Goal: Information Seeking & Learning: Understand process/instructions

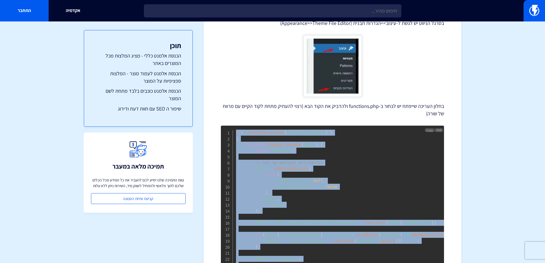
scroll to position [143, 0]
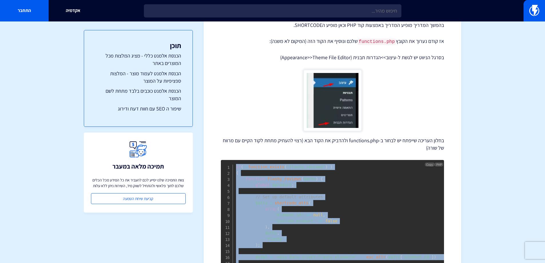
drag, startPoint x: 242, startPoint y: 187, endPoint x: 233, endPoint y: 166, distance: 22.6
click at [233, 166] on pre "if ( ! function_exists ( "flashy_reviews" ) ) { function flashy_reviews ( $atts…" at bounding box center [332, 248] width 223 height 176
copy code "if ( ! function_exists ( "flashy_reviews" ) ) { function flashy_reviews ( $atts…"
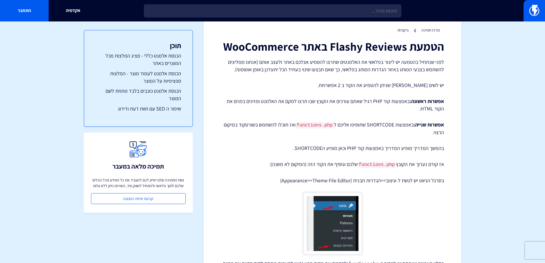
scroll to position [29, 0]
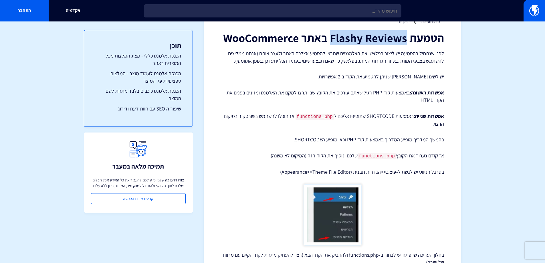
drag, startPoint x: 405, startPoint y: 35, endPoint x: 334, endPoint y: 38, distance: 71.3
click at [334, 38] on h1 "הטמעת Flashy Reviews באתר WooCommerce" at bounding box center [332, 37] width 223 height 13
copy h1 "Flashy Reviews"
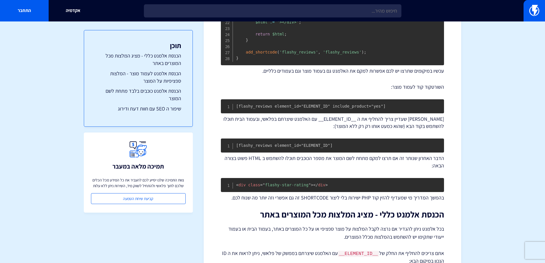
scroll to position [401, 0]
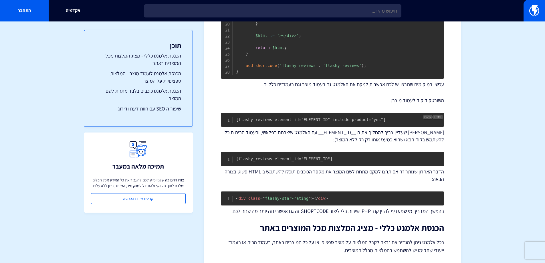
click at [282, 127] on pre "[flashy_reviews element_id="ELEMENT_ID" include_product="yes"]" at bounding box center [332, 120] width 223 height 14
click at [283, 122] on code "[flashy_reviews element_id="ELEMENT_ID" include_product="yes"]" at bounding box center [311, 119] width 150 height 5
click at [426, 119] on span "Copy" at bounding box center [428, 117] width 7 height 4
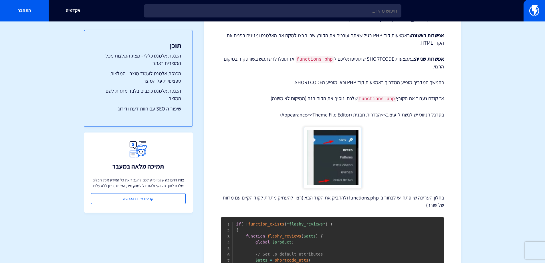
scroll to position [115, 0]
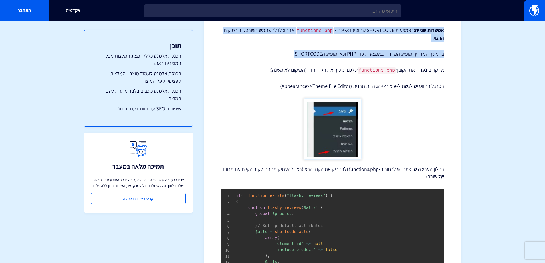
drag, startPoint x: 445, startPoint y: 32, endPoint x: 293, endPoint y: 56, distance: 153.6
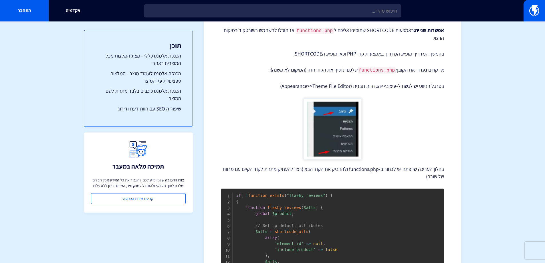
click at [422, 145] on figure at bounding box center [332, 128] width 223 height 61
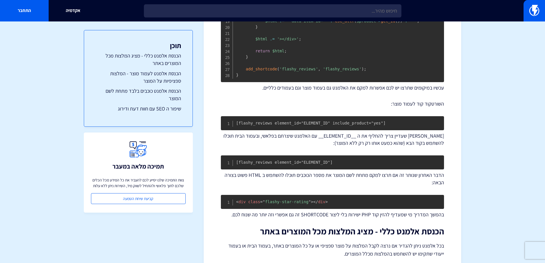
scroll to position [429, 0]
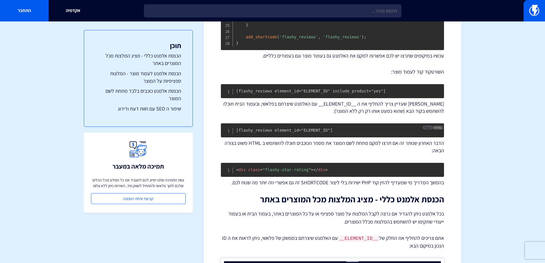
click at [429, 129] on span "Copy" at bounding box center [428, 128] width 7 height 4
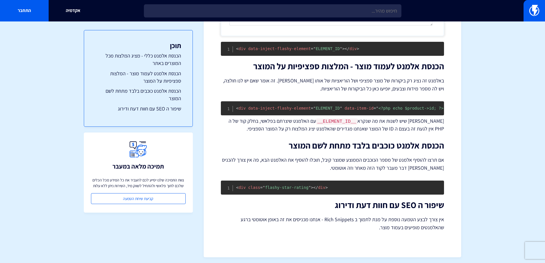
scroll to position [777, 0]
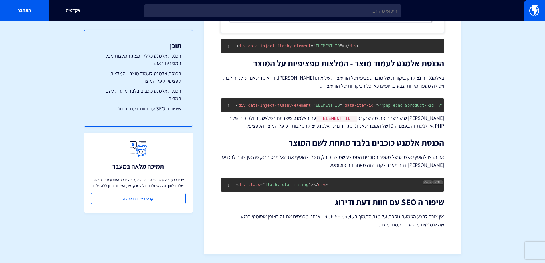
click at [420, 180] on pre "< div class = " flashy-star-rating " > </ div >" at bounding box center [332, 185] width 223 height 14
click at [428, 180] on span "Copy" at bounding box center [428, 182] width 7 height 4
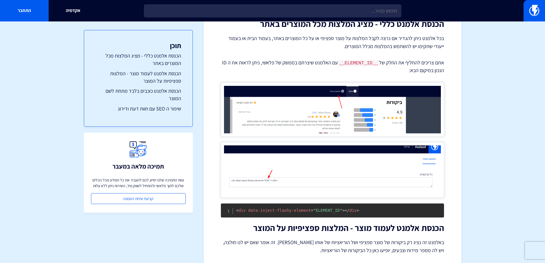
scroll to position [634, 0]
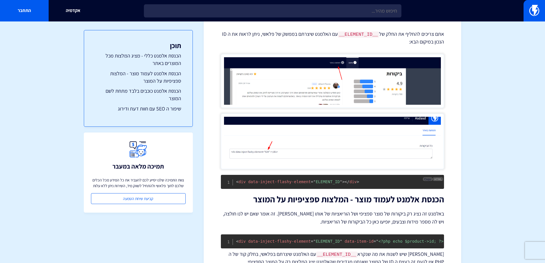
click at [428, 181] on span "Copy" at bounding box center [428, 179] width 7 height 4
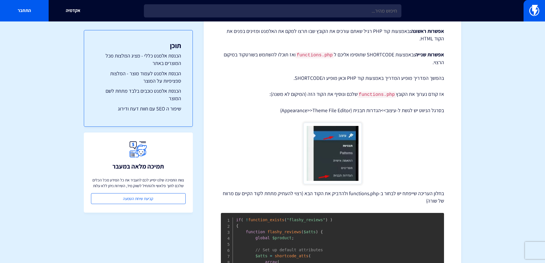
scroll to position [90, 0]
